Goal: Task Accomplishment & Management: Manage account settings

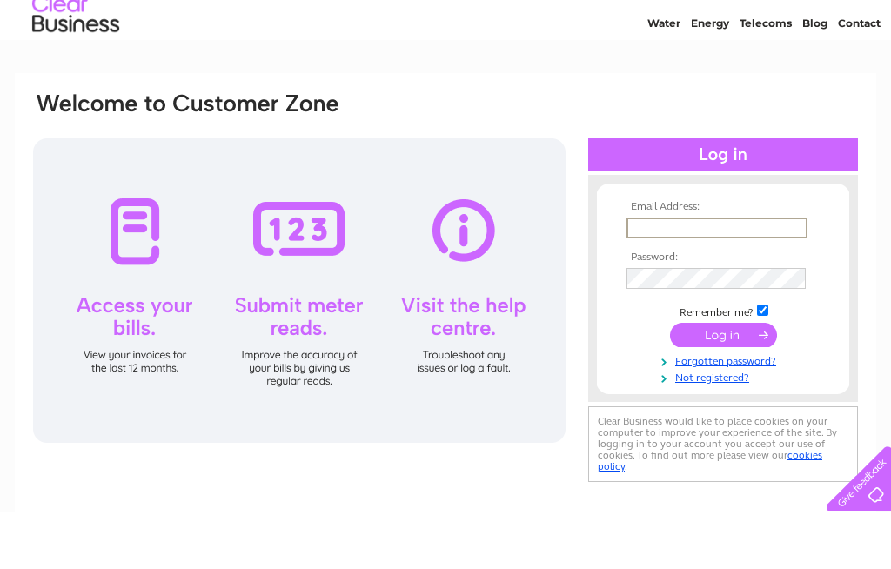
click at [148, 348] on div at bounding box center [299, 348] width 533 height 305
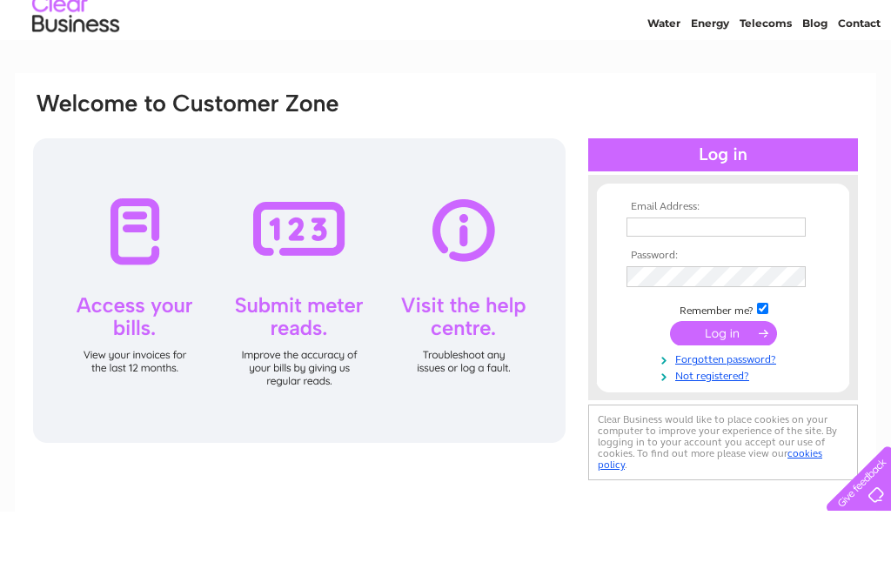
scroll to position [57, 0]
click at [144, 232] on div at bounding box center [299, 290] width 533 height 305
click at [652, 225] on input "text" at bounding box center [716, 227] width 179 height 19
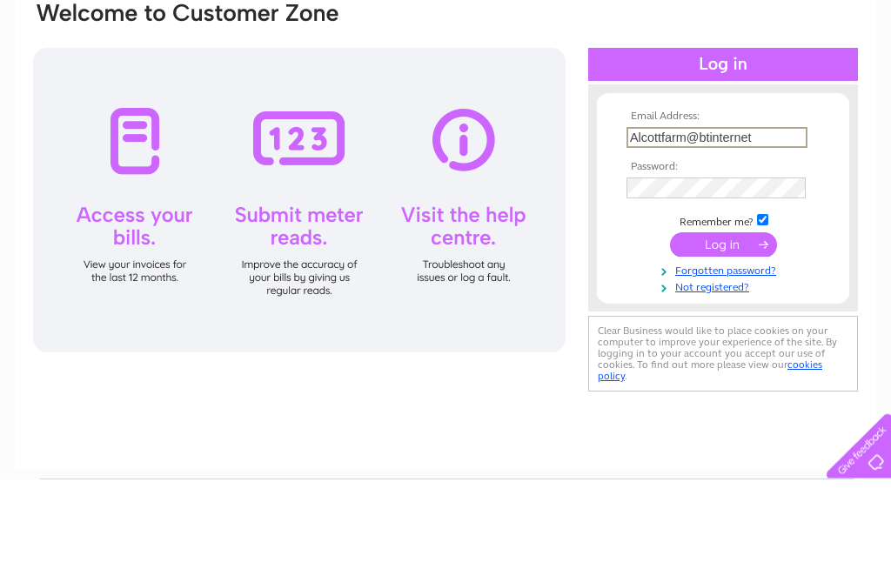
click at [647, 201] on tbody "Email Address: Alcottfarm@btinternet Password: Remember me?" at bounding box center [723, 293] width 202 height 184
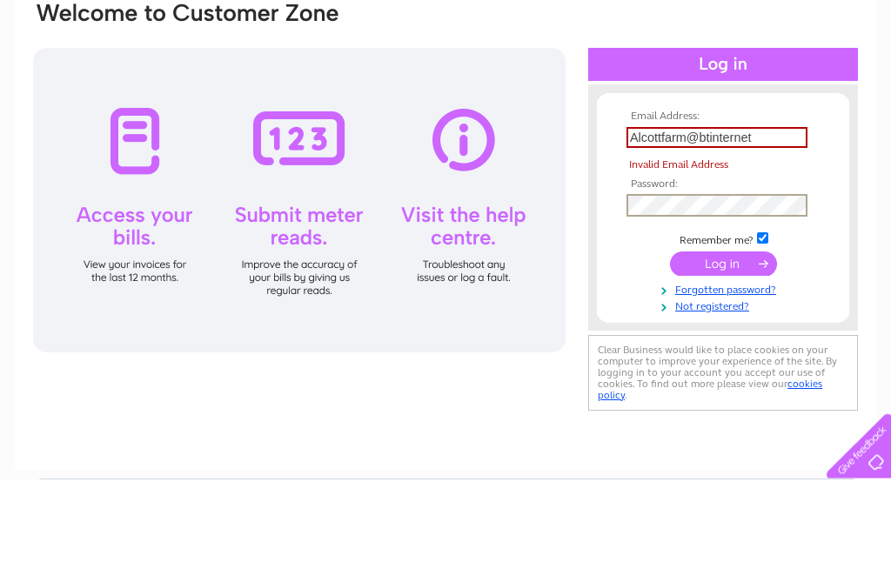
click at [774, 218] on input "Alcottfarm@btinternet" at bounding box center [717, 228] width 181 height 21
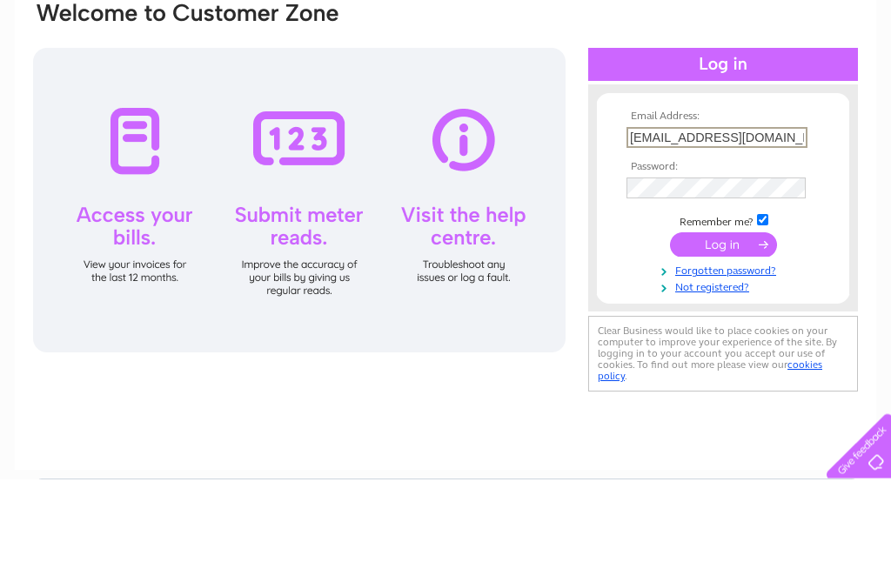
type input "Alcottfarm@btinternet.com"
click at [653, 201] on tbody "Email Address: Alcottfarm@btinternet.com Password: Remember me?" at bounding box center [723, 293] width 202 height 184
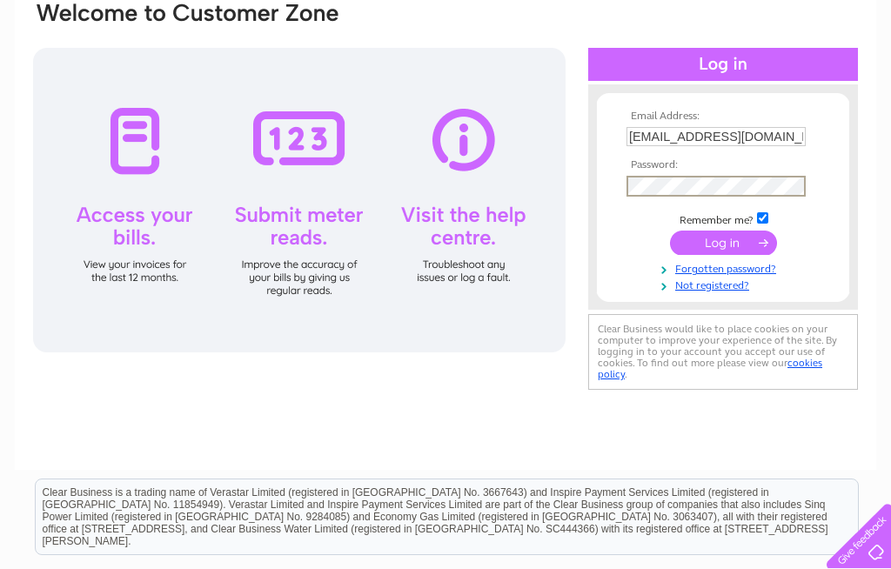
scroll to position [147, 0]
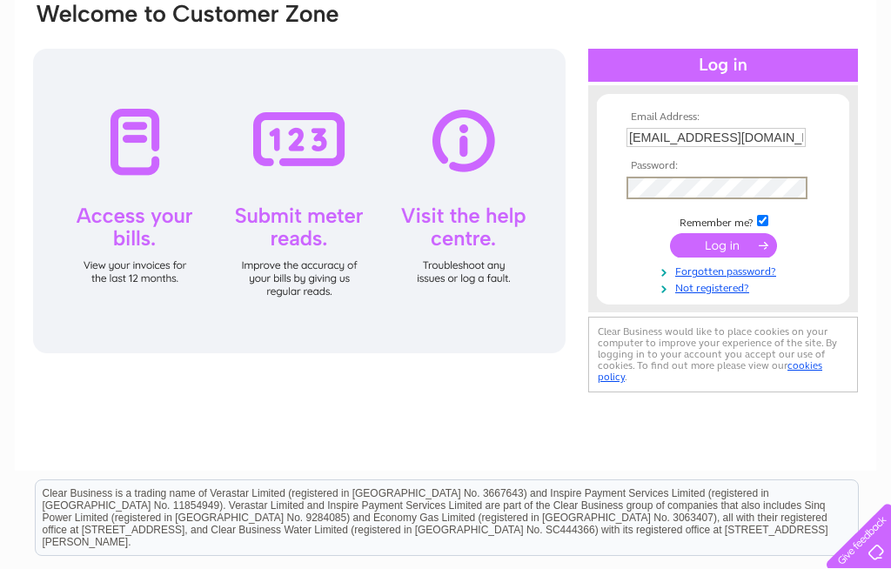
click at [711, 242] on input "submit" at bounding box center [723, 245] width 107 height 24
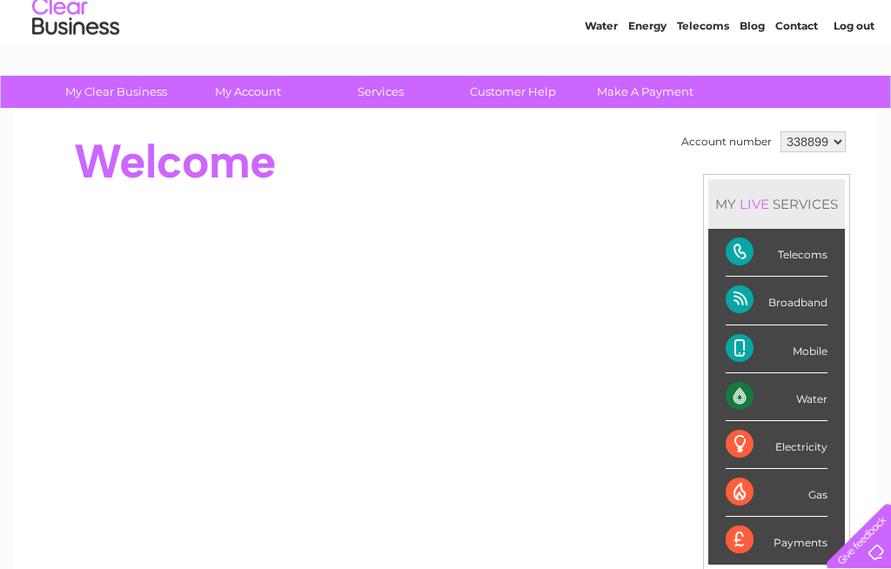
scroll to position [44, 0]
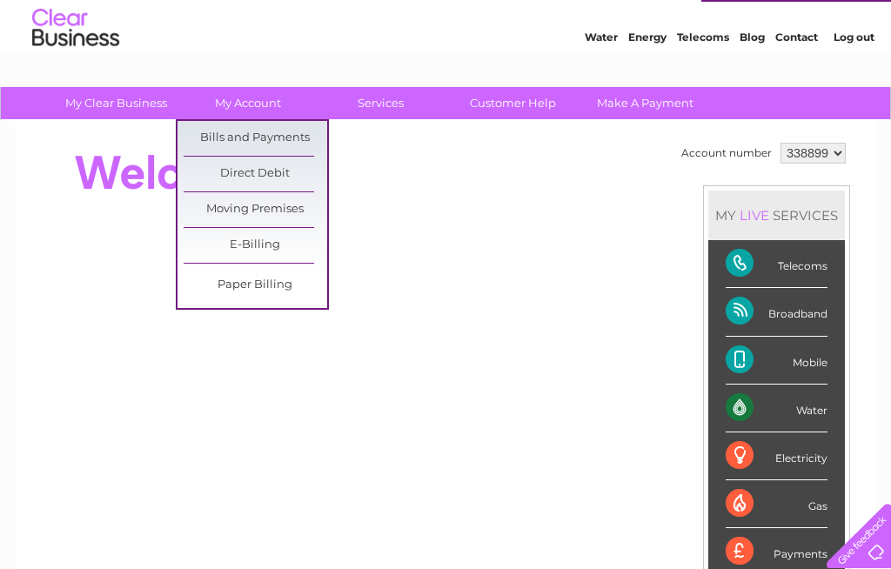
click at [268, 138] on link "Bills and Payments" at bounding box center [256, 138] width 144 height 35
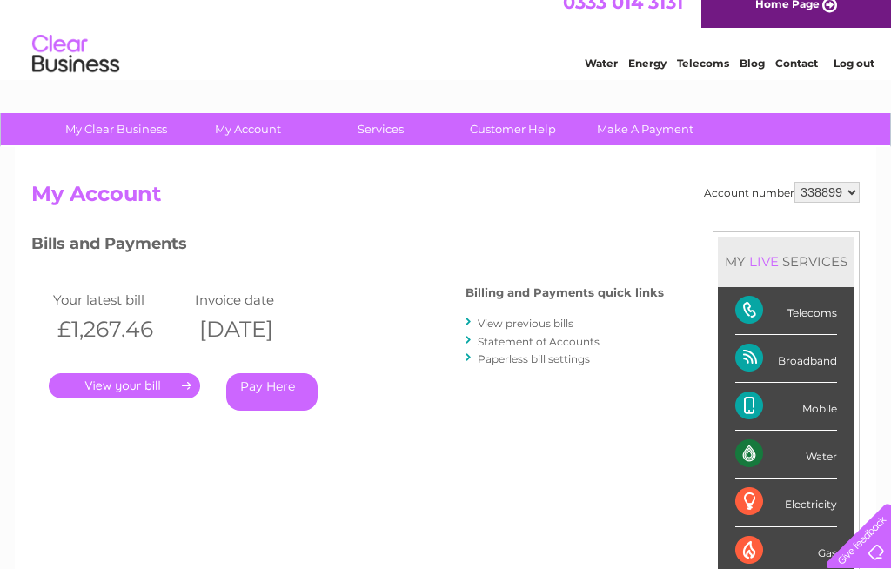
scroll to position [22, 0]
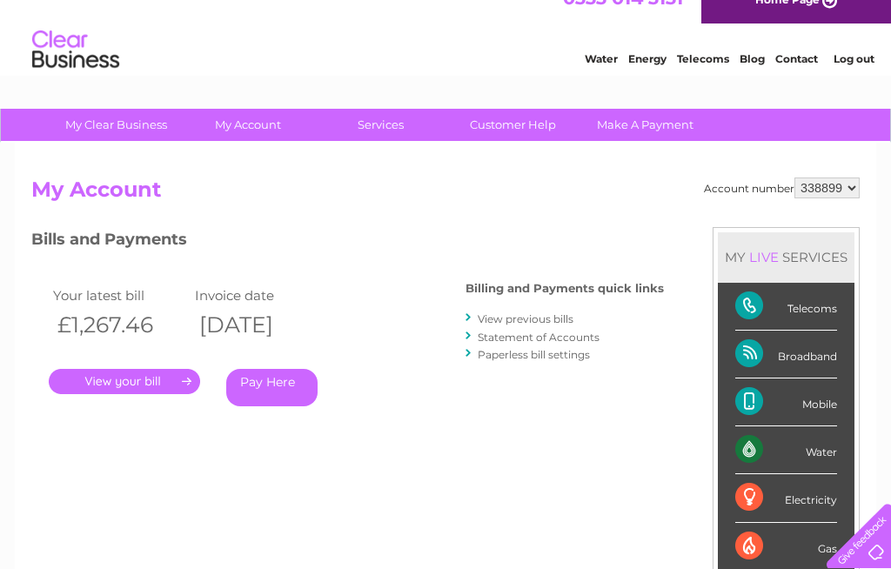
click at [150, 374] on link "." at bounding box center [124, 381] width 151 height 25
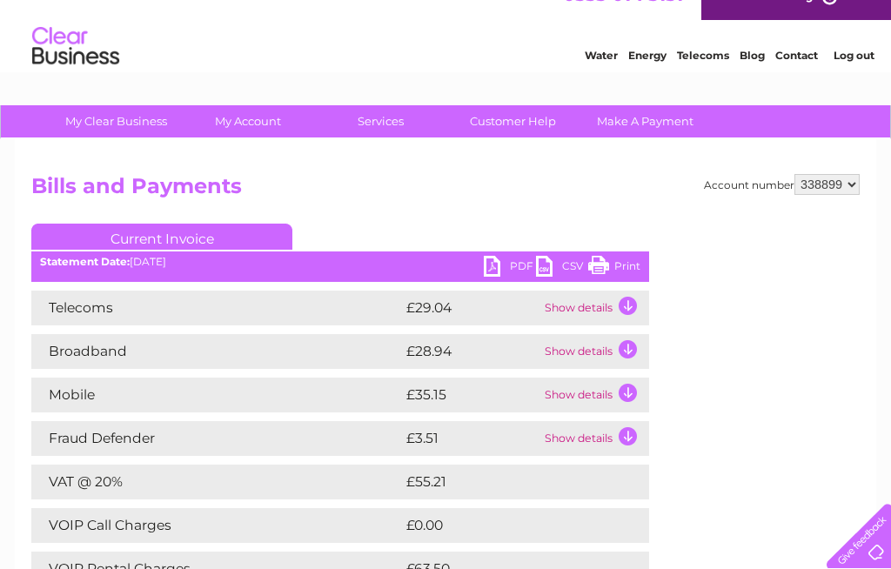
scroll to position [23, 0]
